Goal: Book appointment/travel/reservation

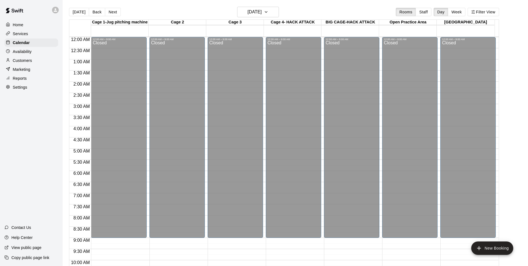
scroll to position [279, 0]
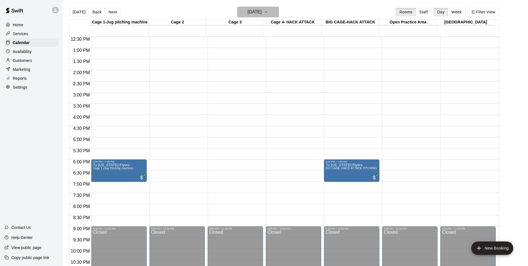
click at [273, 12] on button "[DATE]" at bounding box center [258, 12] width 42 height 11
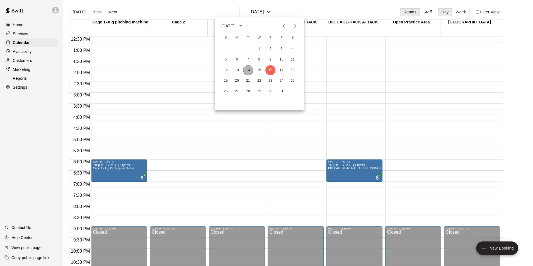
click at [245, 70] on button "14" at bounding box center [248, 70] width 10 height 10
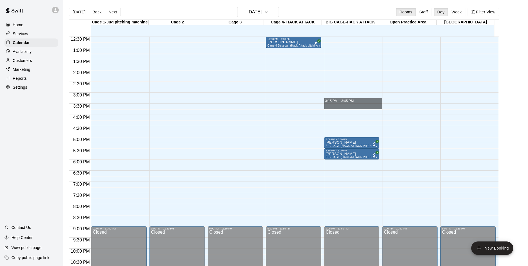
drag, startPoint x: 346, startPoint y: 100, endPoint x: 348, endPoint y: 109, distance: 8.9
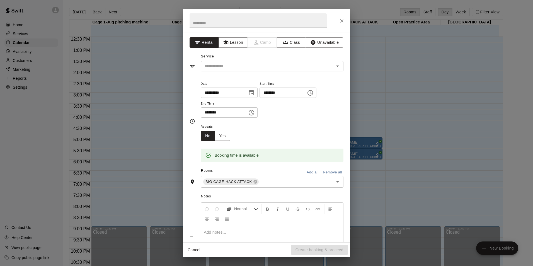
click at [204, 21] on input "text" at bounding box center [257, 20] width 137 height 15
type input "**********"
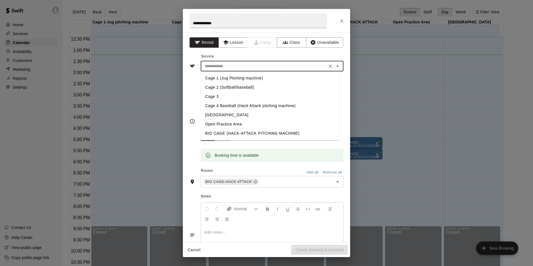
click at [239, 67] on input "text" at bounding box center [263, 66] width 123 height 7
click at [218, 132] on li "BIG CAGE (HACK-ATTACK PITCHING MACHINE)" at bounding box center [270, 133] width 138 height 9
type input "**********"
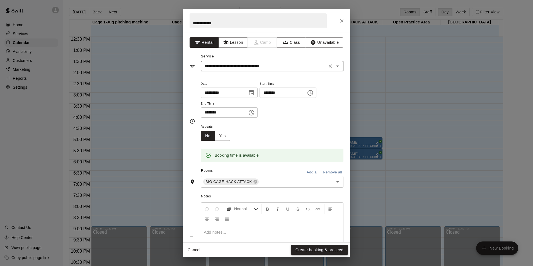
click at [320, 250] on button "Create booking & proceed" at bounding box center [319, 250] width 57 height 10
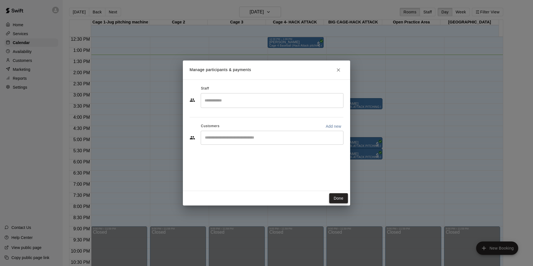
click at [340, 199] on button "Done" at bounding box center [338, 198] width 19 height 10
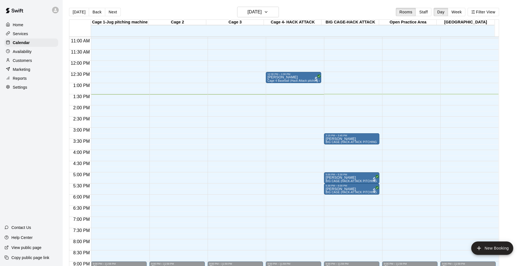
scroll to position [133, 0]
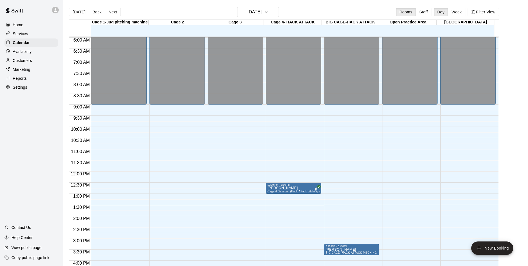
click at [304, 8] on div "[DATE] Back [DATE][DATE] Rooms Staff Day Week Filter View" at bounding box center [284, 13] width 430 height 13
click at [269, 10] on icon "button" at bounding box center [266, 12] width 4 height 7
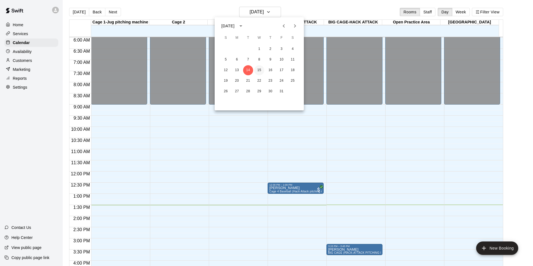
click at [259, 69] on button "15" at bounding box center [259, 70] width 10 height 10
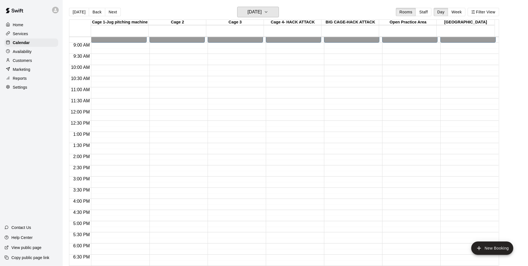
scroll to position [217, 0]
